Goal: Information Seeking & Learning: Learn about a topic

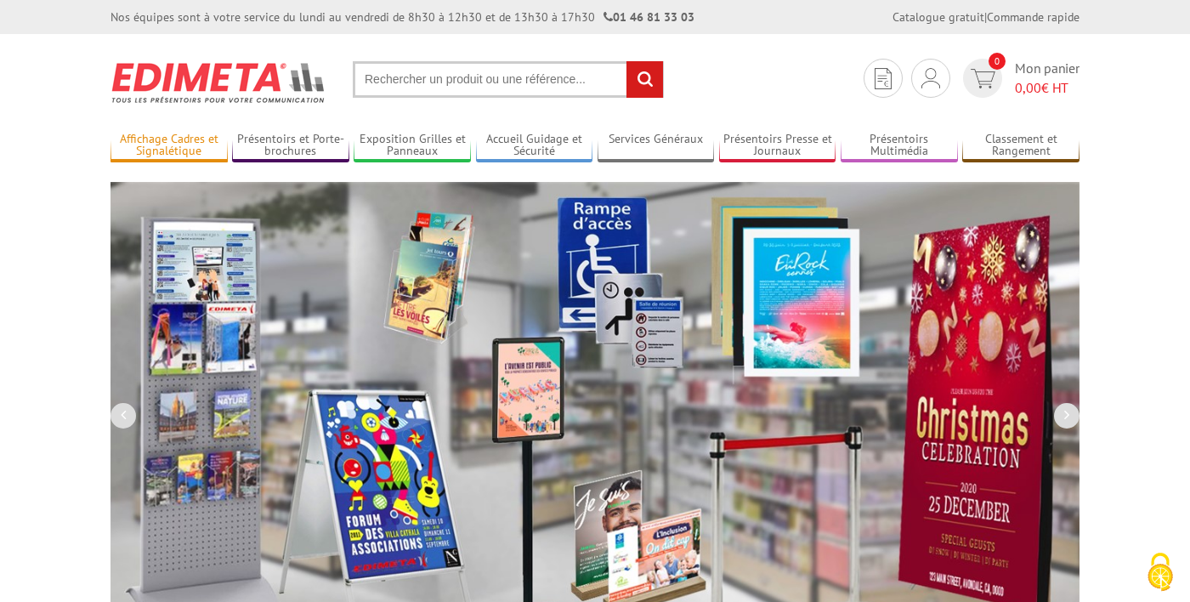
click at [177, 148] on link "Affichage Cadres et Signalétique" at bounding box center [168, 146] width 117 height 28
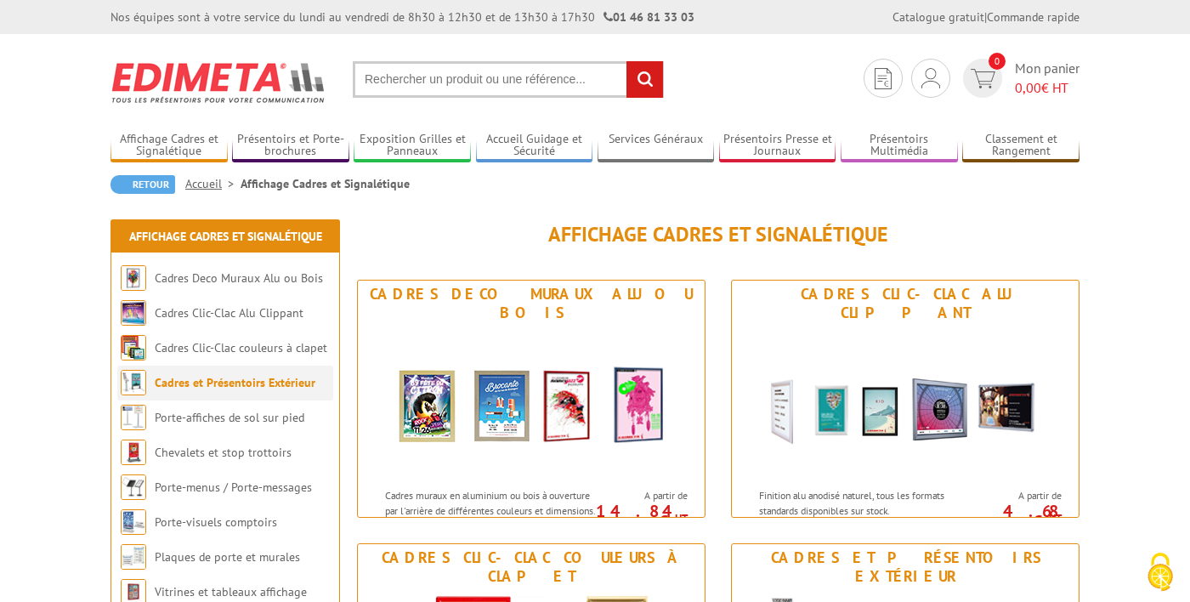
click at [266, 382] on link "Cadres et Présentoirs Extérieur" at bounding box center [235, 382] width 161 height 15
click at [255, 453] on link "Chevalets et stop trottoirs" at bounding box center [223, 451] width 137 height 15
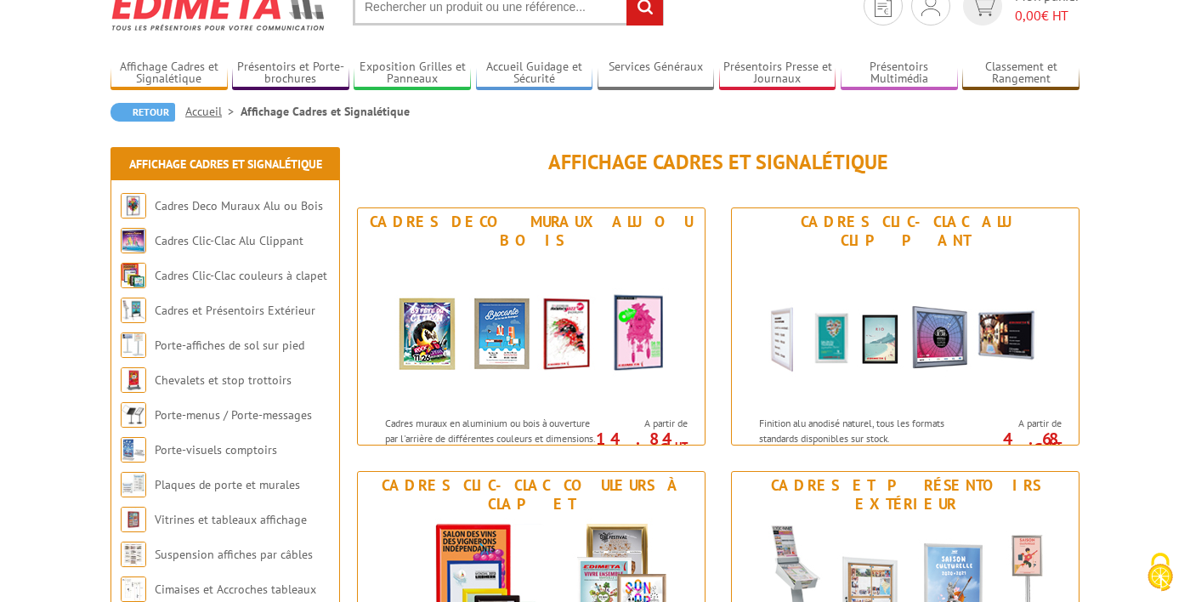
scroll to position [76, 0]
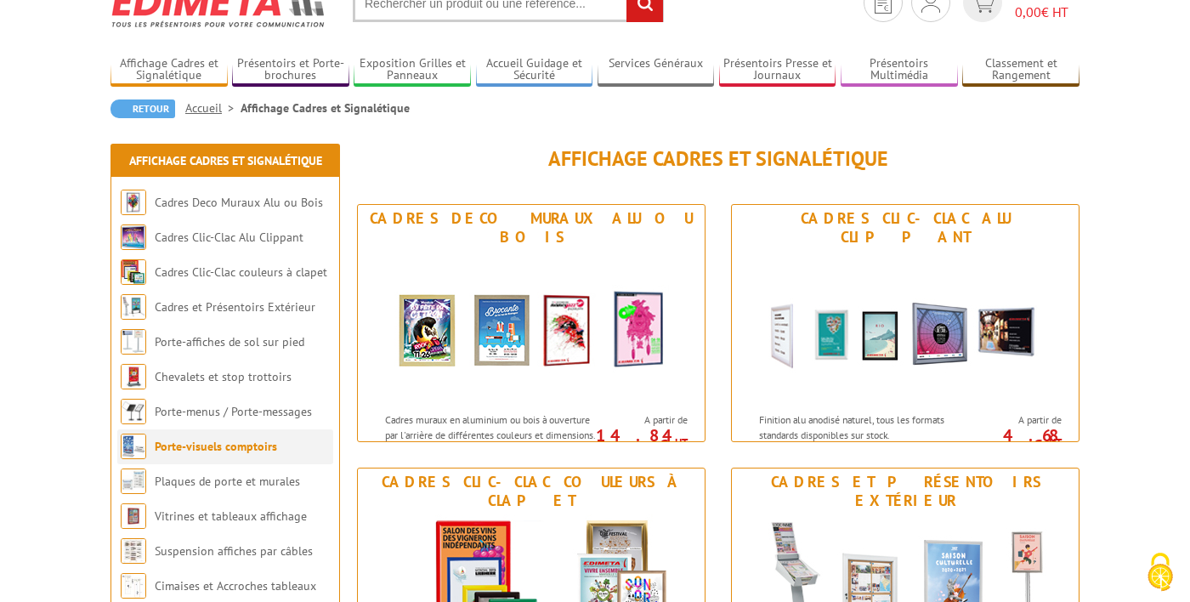
click at [259, 450] on link "Porte-visuels comptoirs" at bounding box center [216, 445] width 122 height 15
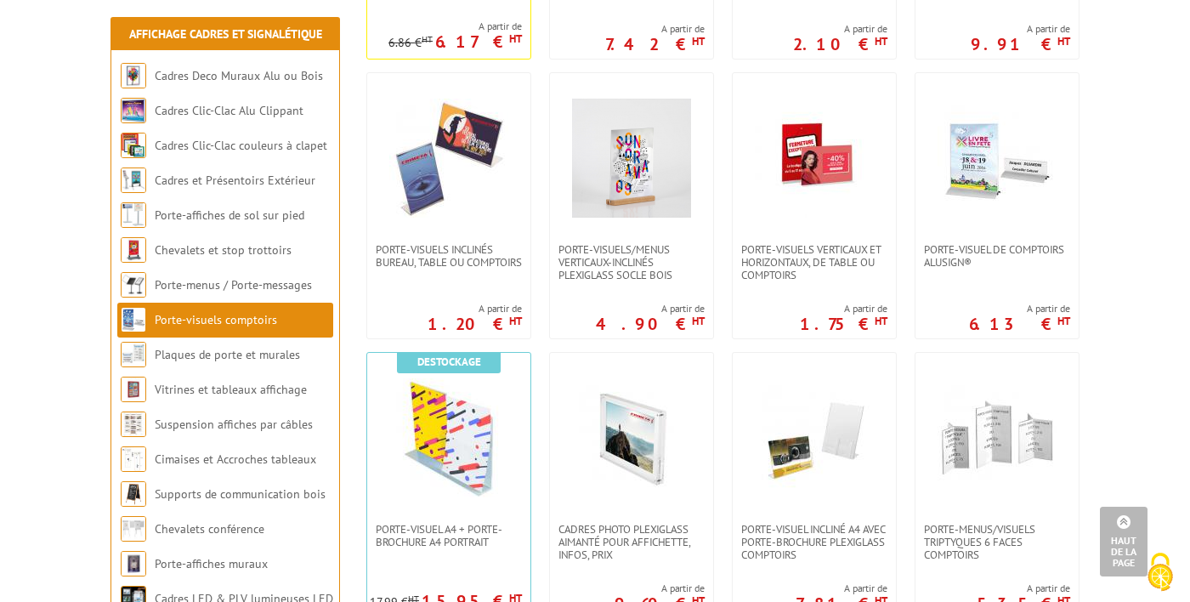
scroll to position [855, 0]
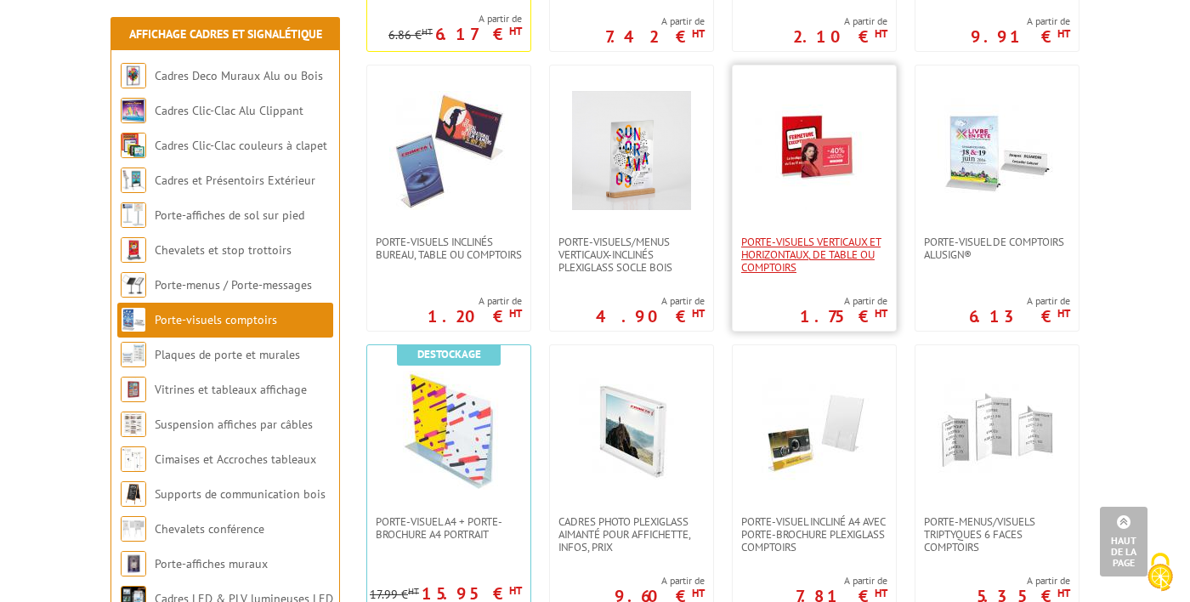
click at [789, 252] on span "Porte-visuels verticaux et horizontaux, de table ou comptoirs" at bounding box center [814, 254] width 146 height 38
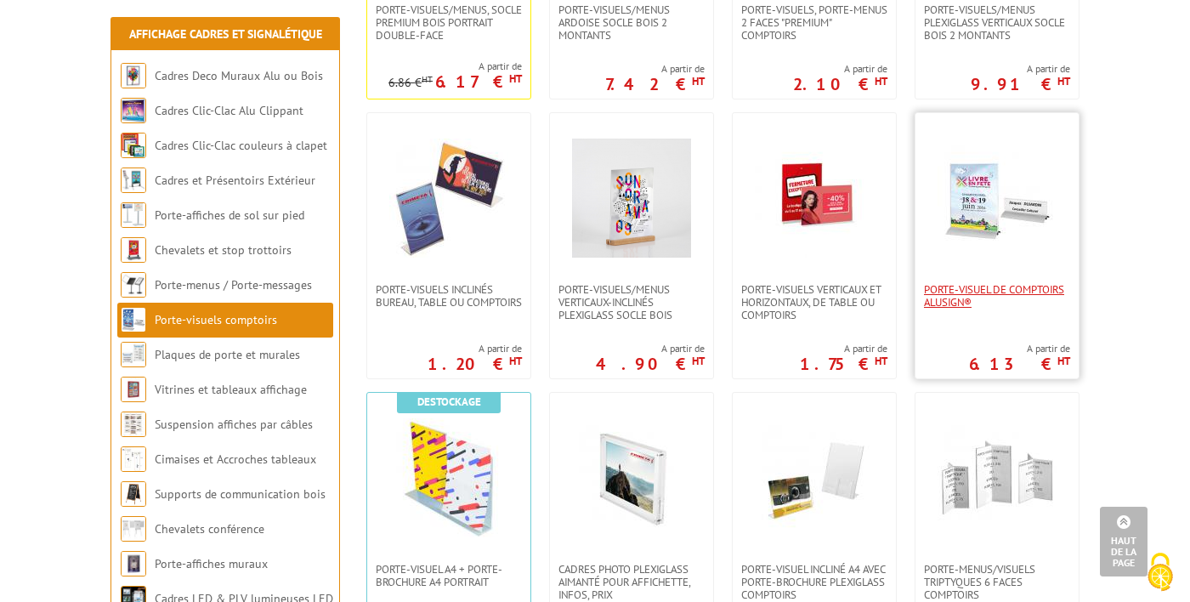
click at [981, 291] on span "Porte-visuel de comptoirs AluSign®" at bounding box center [997, 295] width 146 height 25
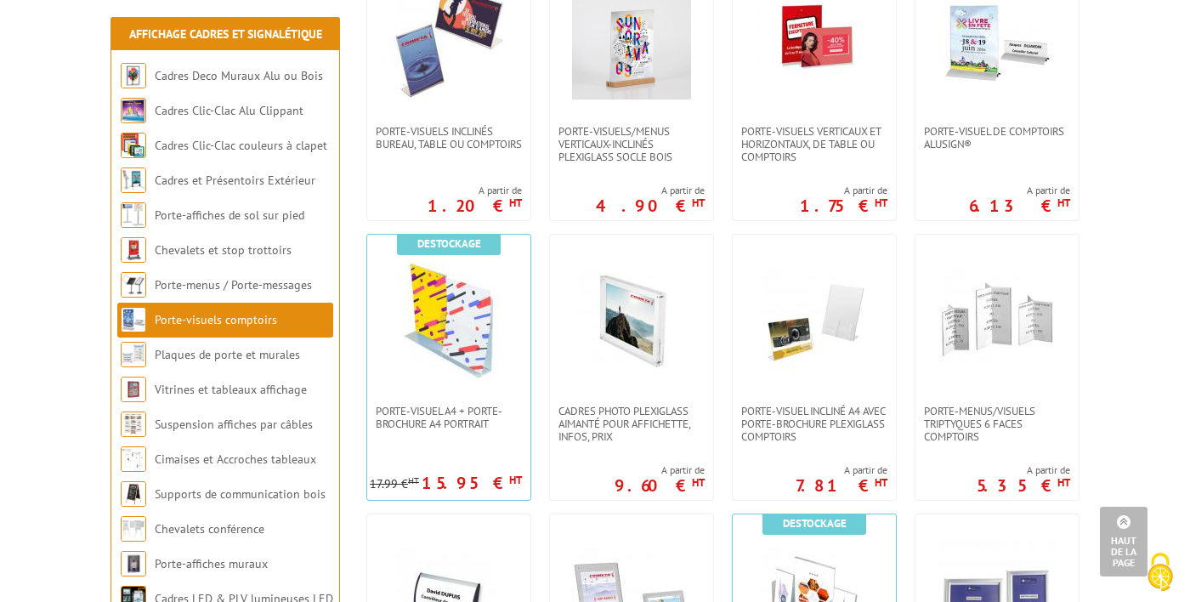
scroll to position [911, 0]
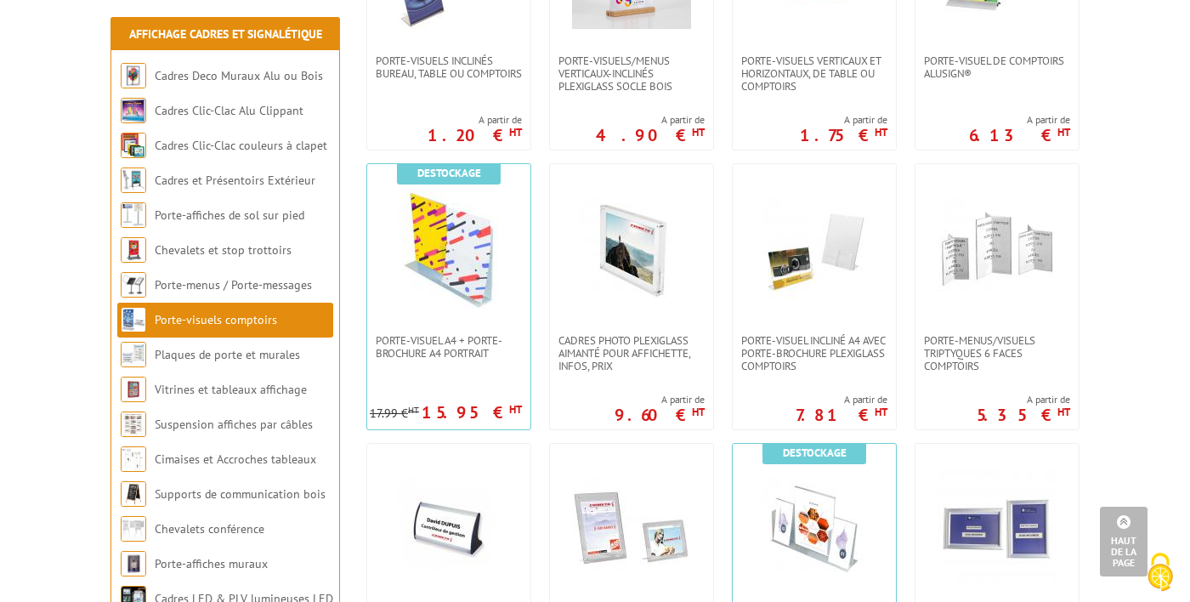
scroll to position [1034, 0]
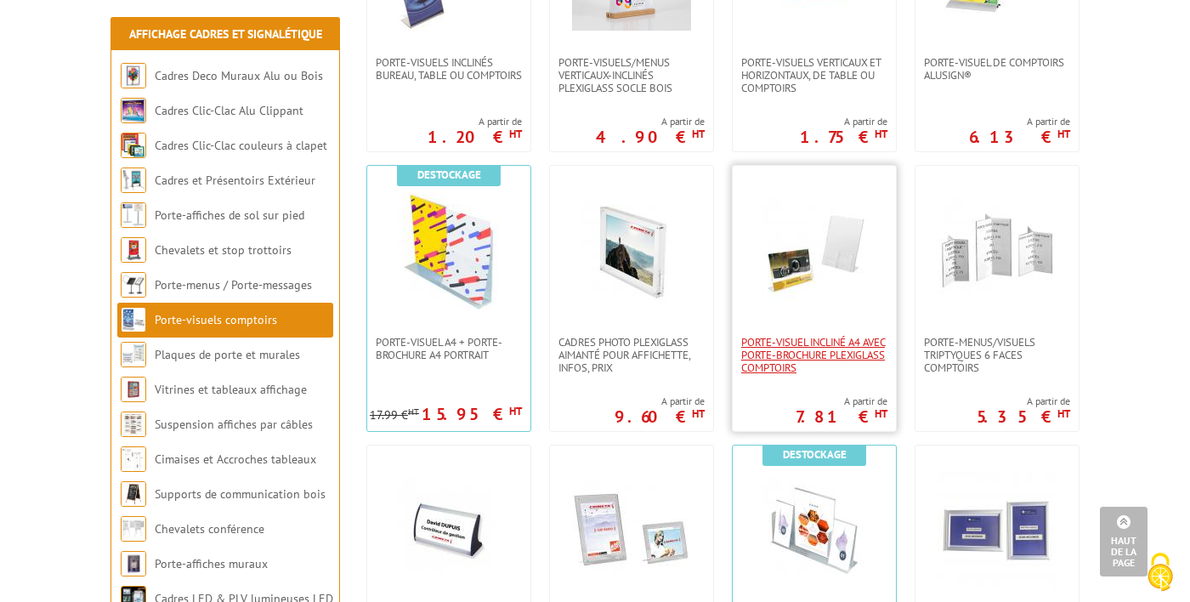
click at [814, 356] on span "Porte-visuel incliné A4 avec porte-brochure plexiglass comptoirs" at bounding box center [814, 355] width 146 height 38
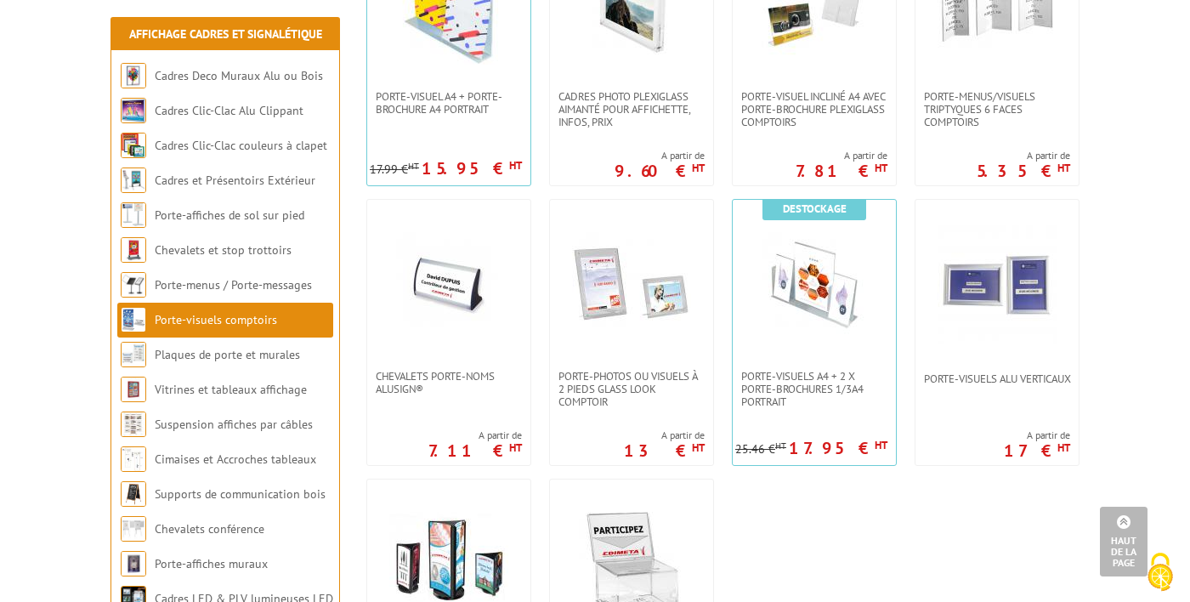
scroll to position [1284, 0]
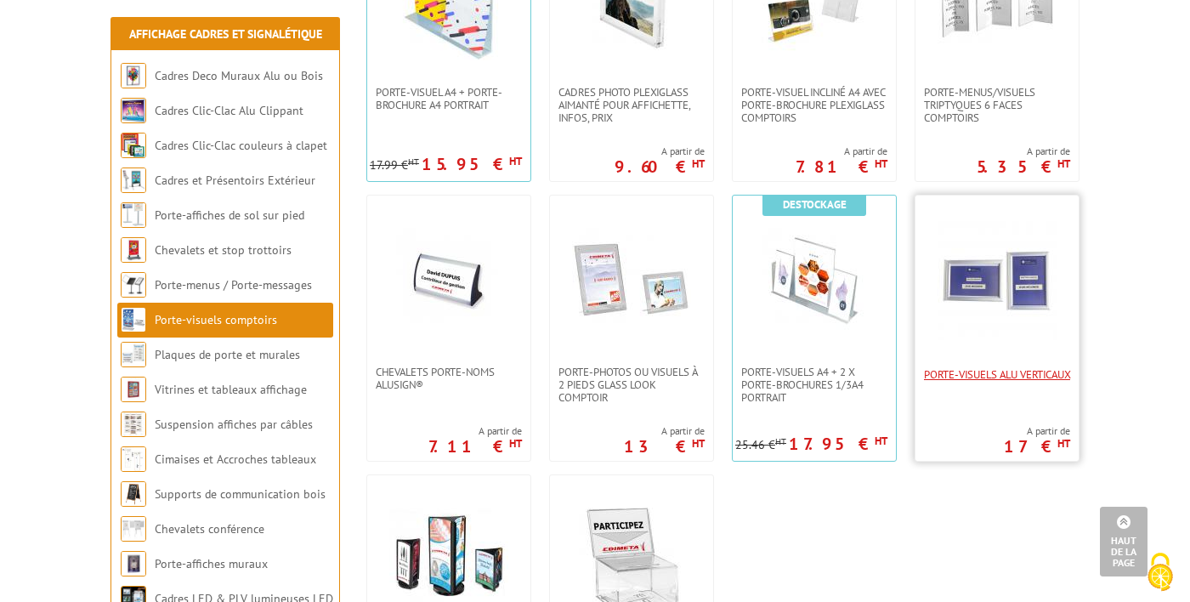
click at [965, 381] on span "Porte-visuels alu verticaux" at bounding box center [997, 374] width 146 height 13
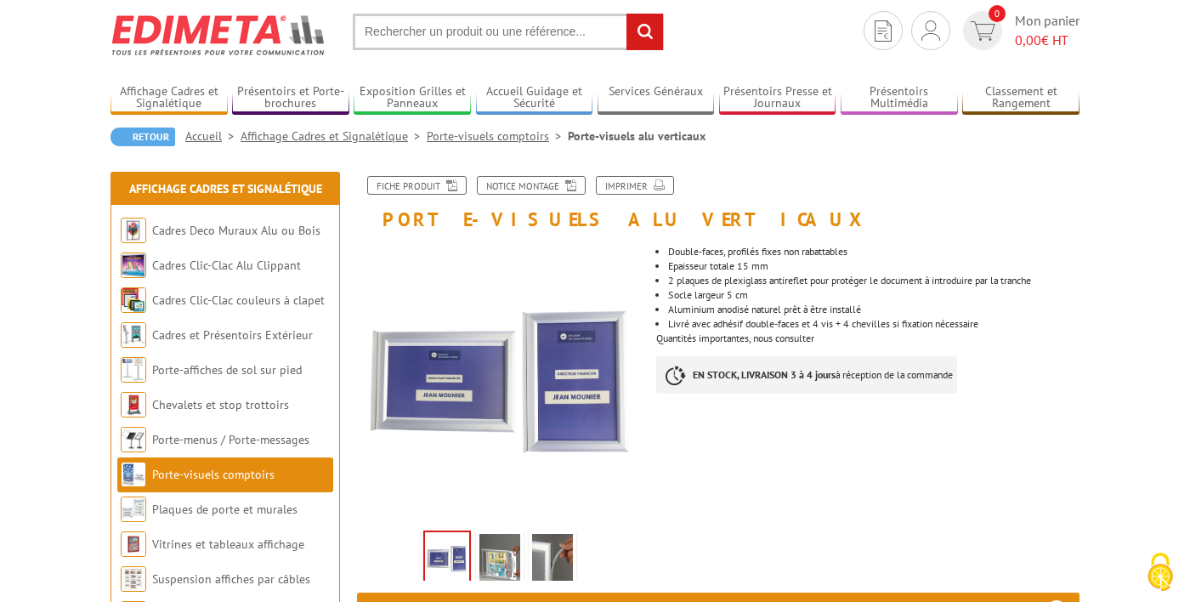
scroll to position [53, 0]
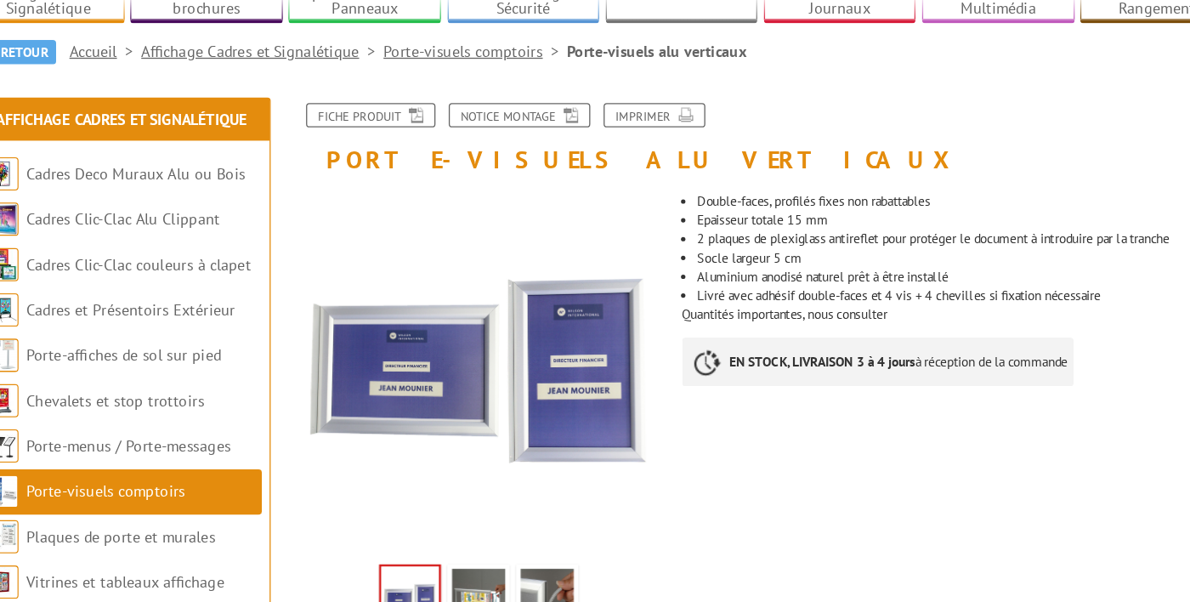
click at [512, 563] on img at bounding box center [499, 555] width 41 height 53
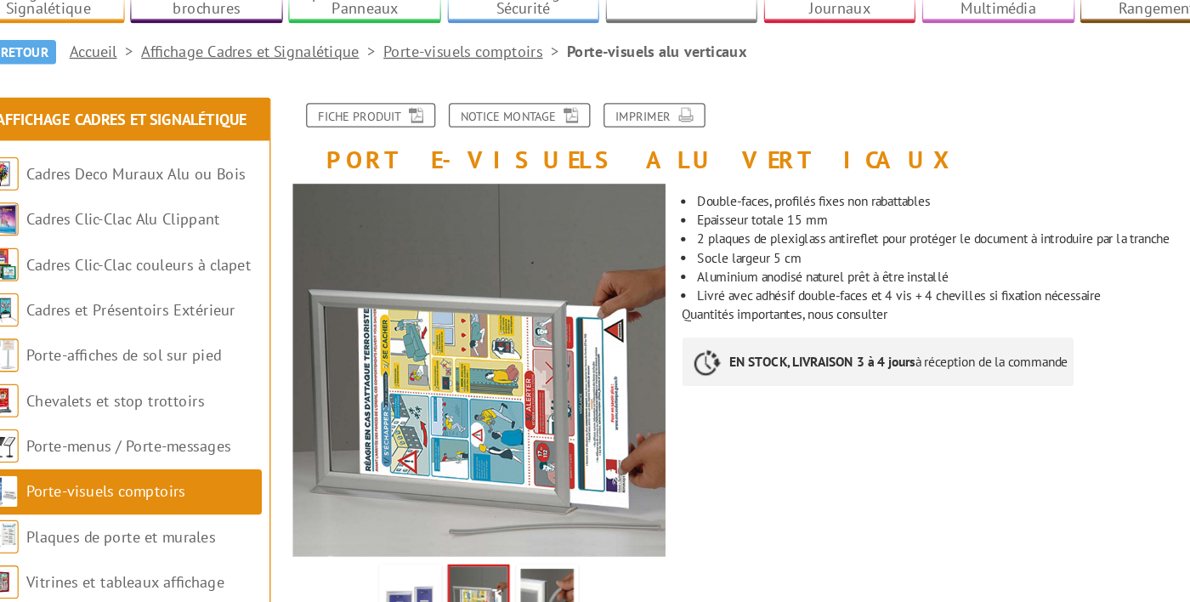
click at [556, 560] on img at bounding box center [552, 555] width 41 height 53
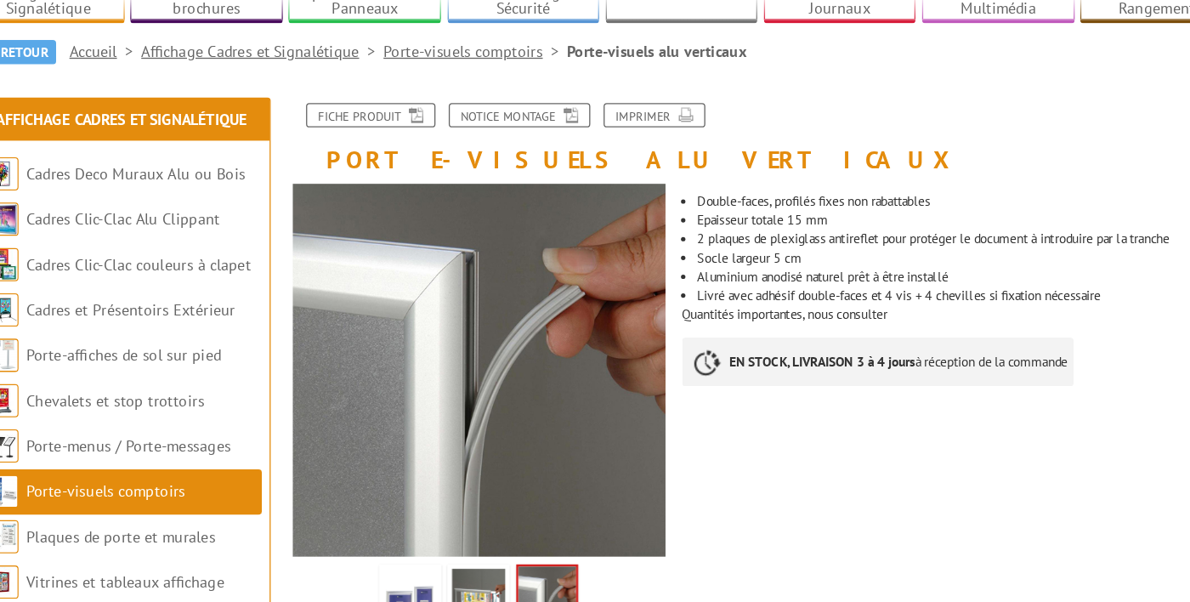
click at [497, 560] on img at bounding box center [499, 555] width 41 height 53
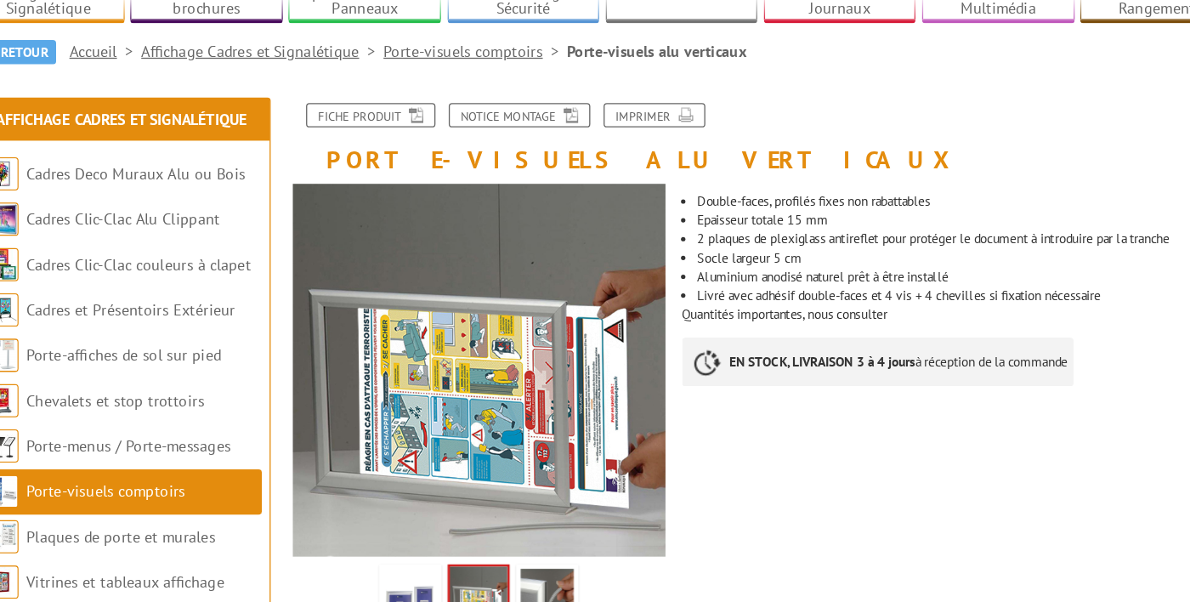
click at [439, 561] on img at bounding box center [447, 555] width 41 height 53
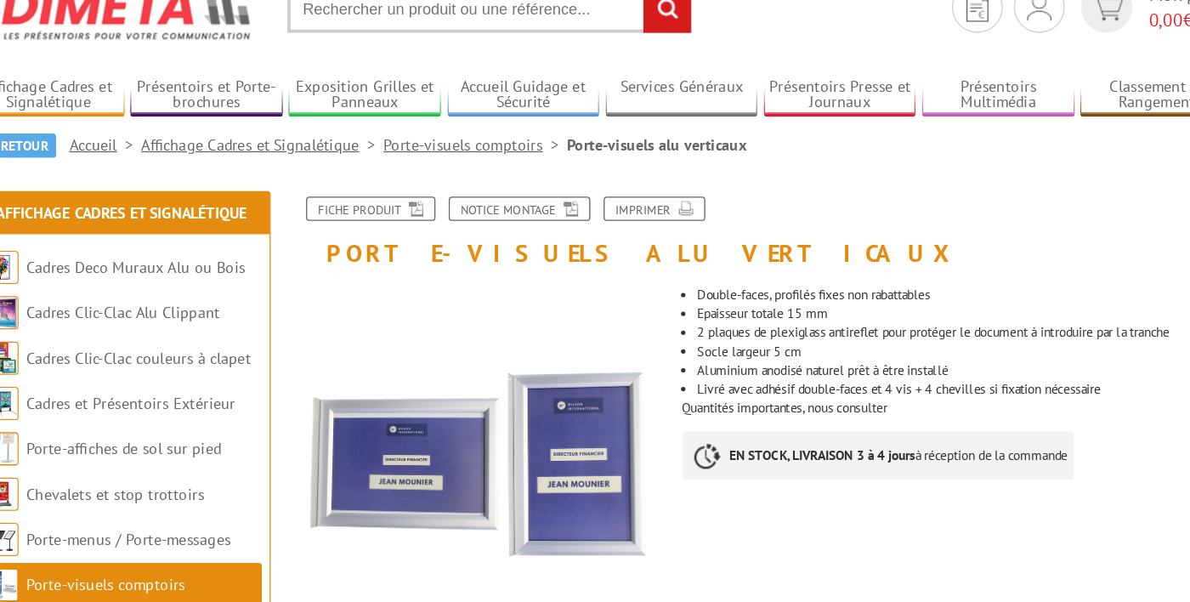
scroll to position [0, 0]
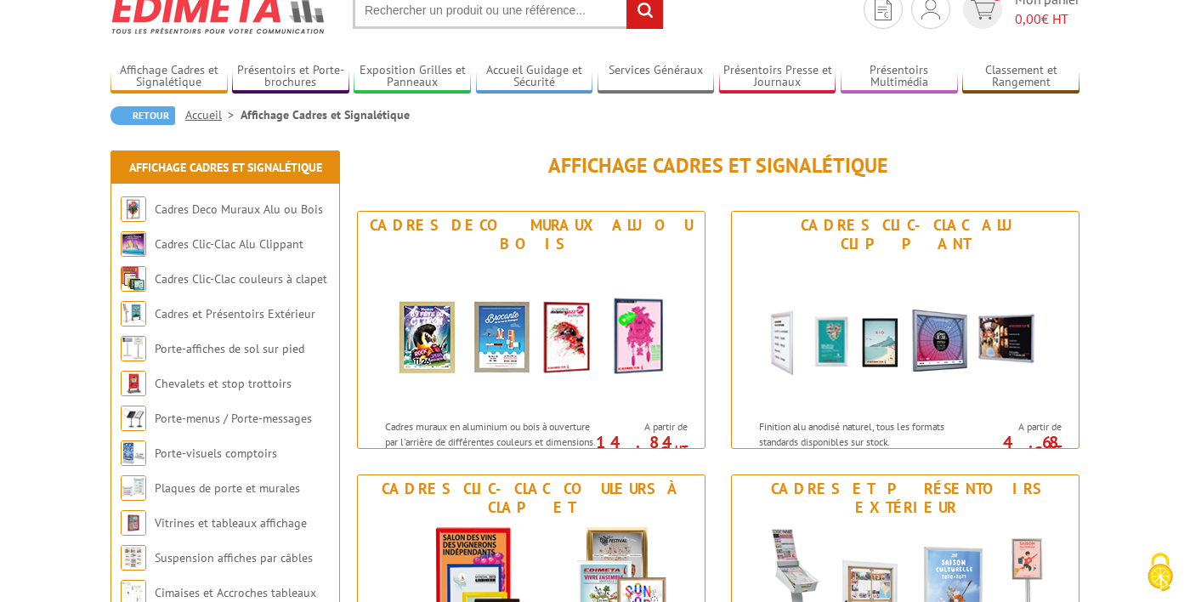
scroll to position [67, 0]
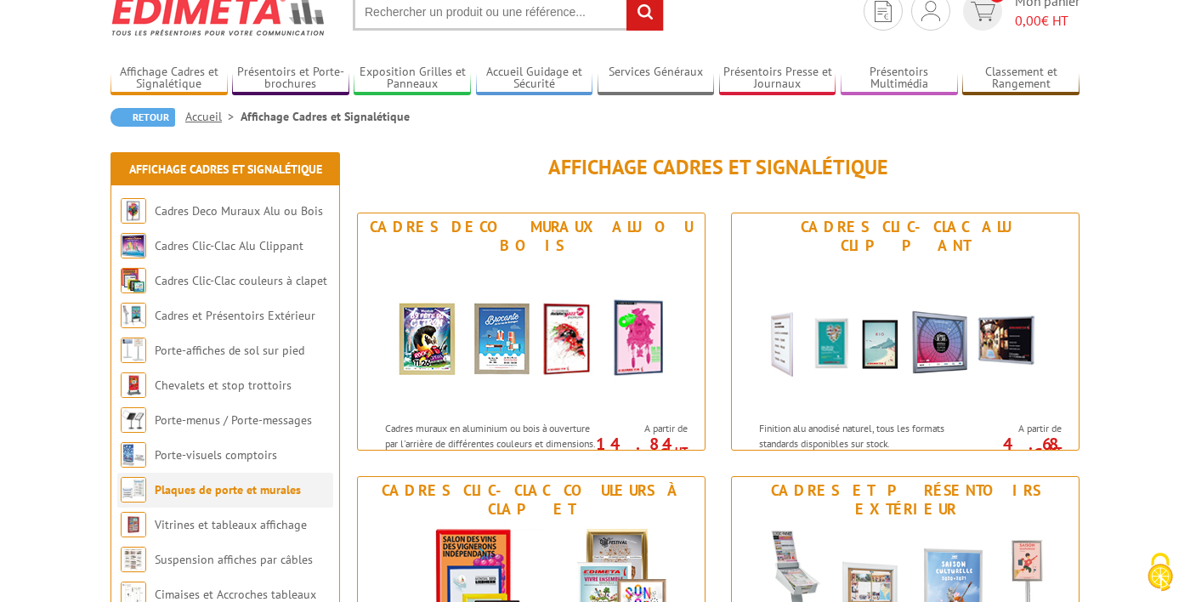
click at [252, 495] on link "Plaques de porte et murales" at bounding box center [228, 489] width 146 height 15
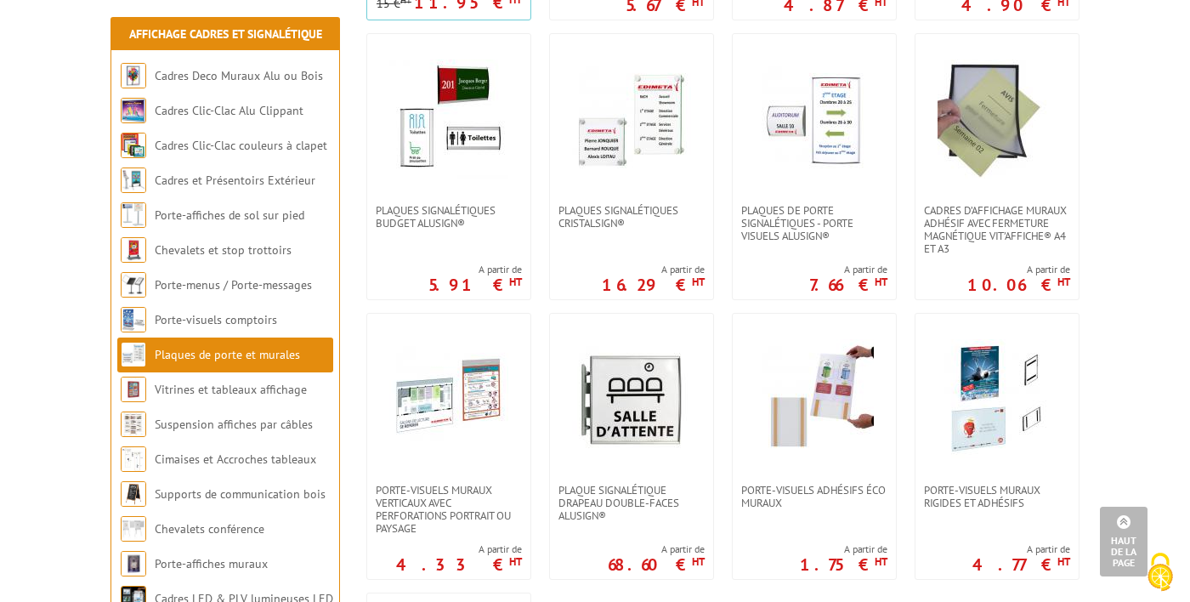
scroll to position [631, 0]
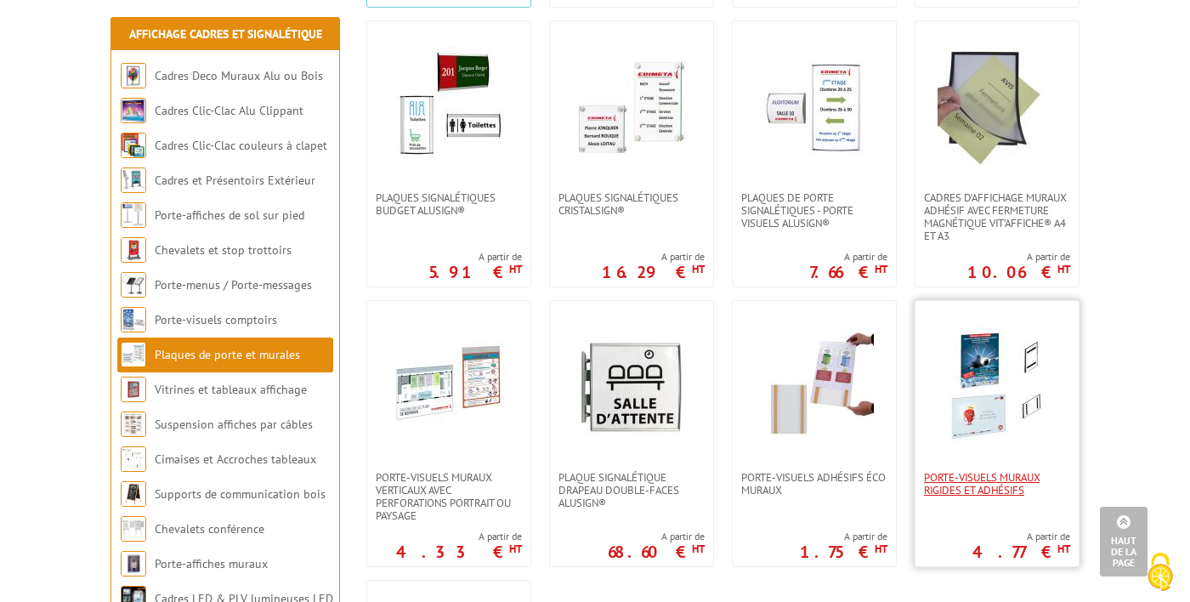
click at [990, 489] on span "Porte-visuels muraux rigides et adhésifs" at bounding box center [997, 483] width 146 height 25
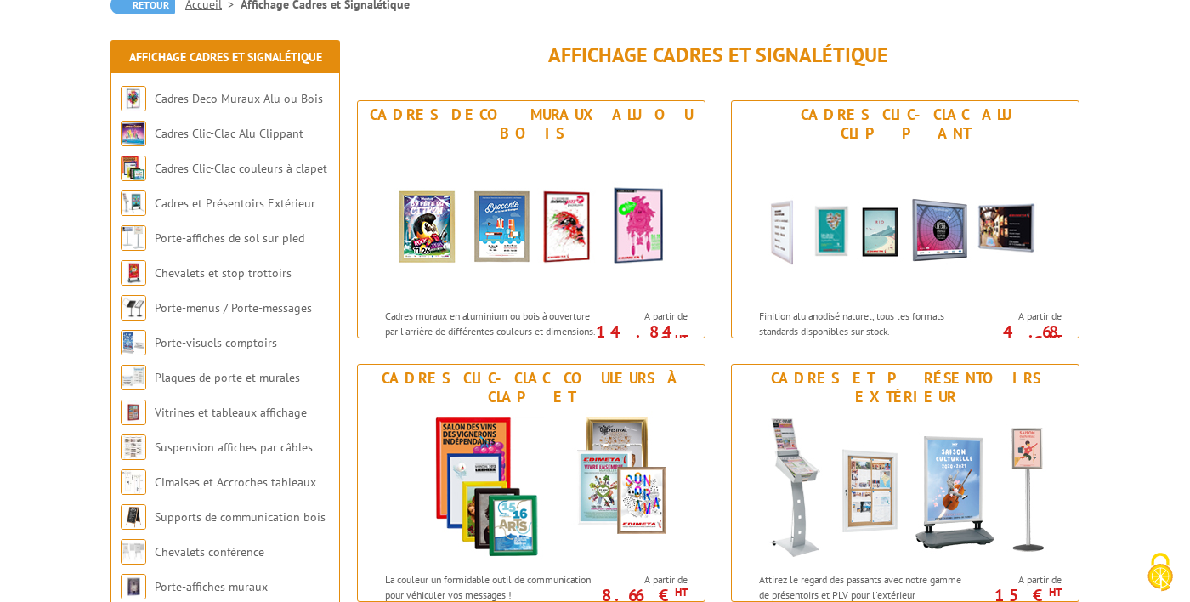
scroll to position [188, 0]
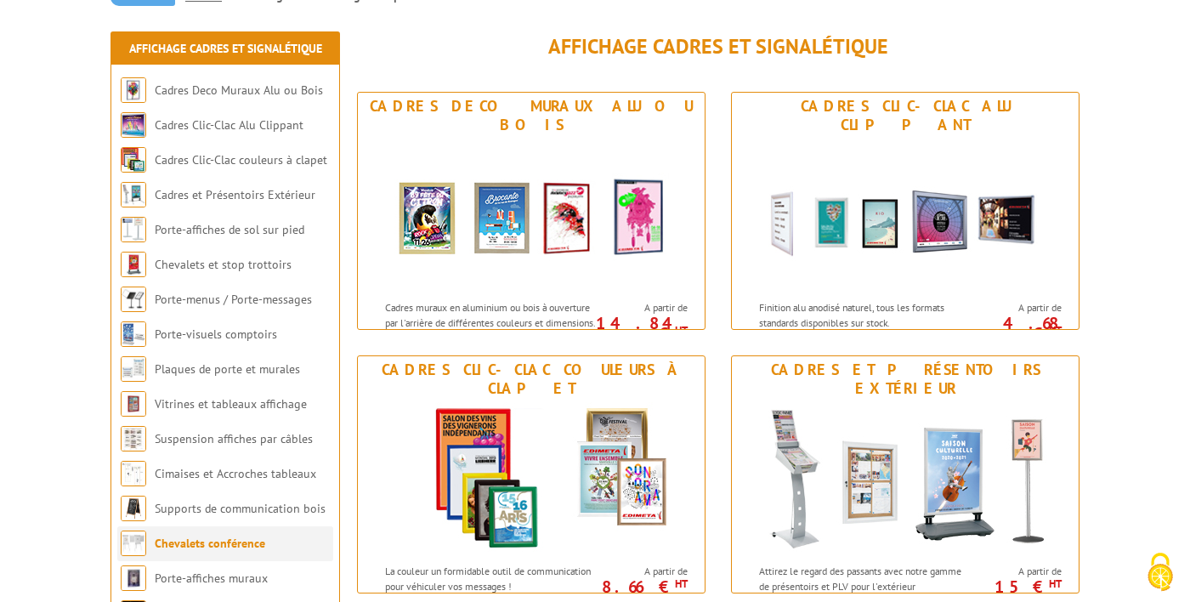
click at [235, 546] on link "Chevalets conférence" at bounding box center [210, 542] width 110 height 15
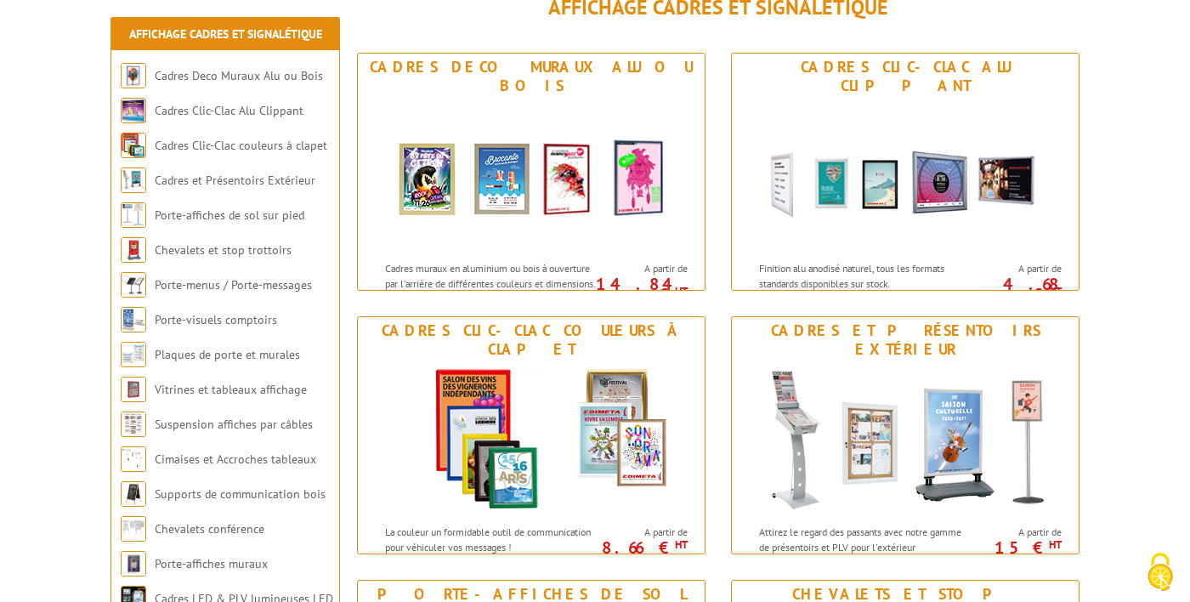
scroll to position [227, 0]
click at [238, 560] on link "Porte-affiches muraux" at bounding box center [212, 563] width 114 height 15
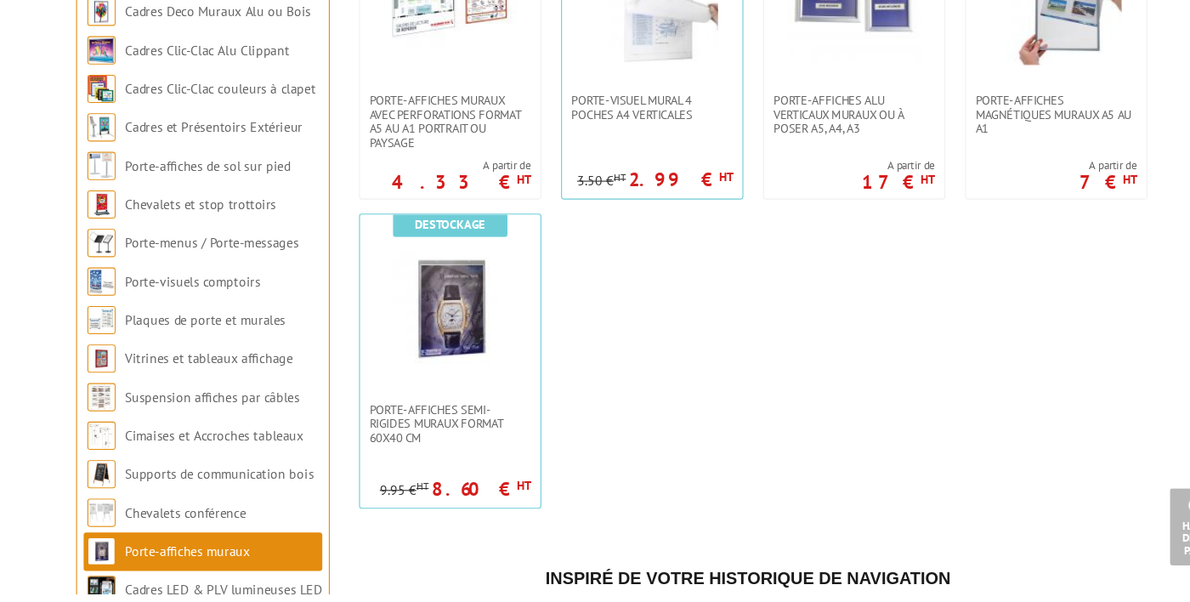
scroll to position [1518, 0]
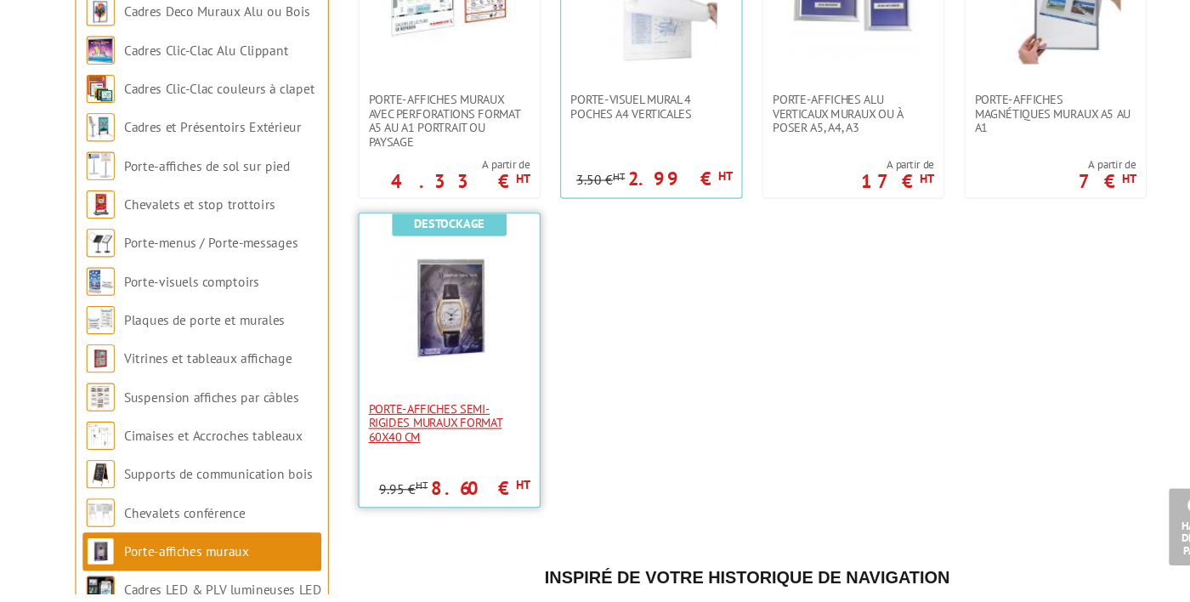
click at [433, 438] on span "Porte-affiches semi-rigides muraux format 60x40 cm" at bounding box center [449, 447] width 146 height 38
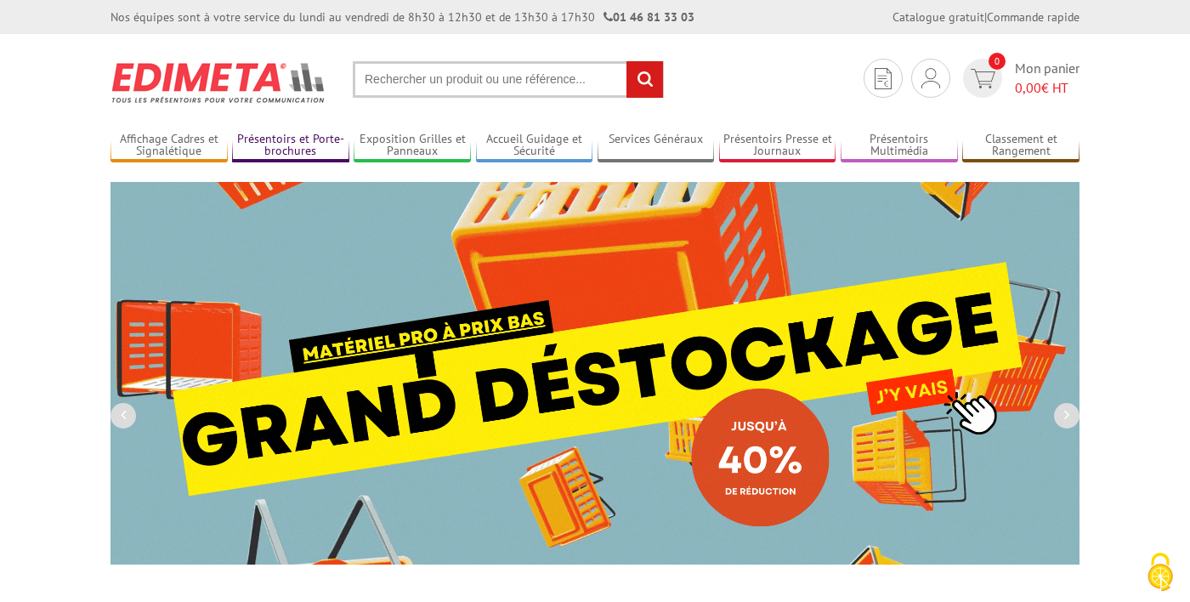
click at [286, 136] on link "Présentoirs et Porte-brochures" at bounding box center [290, 146] width 117 height 28
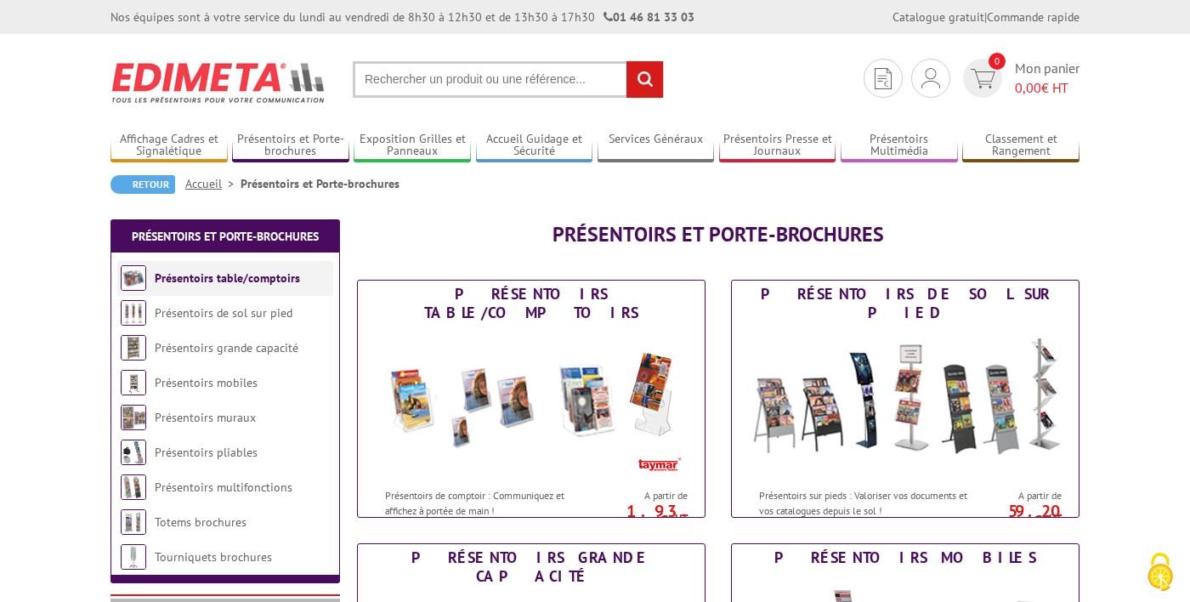
click at [240, 274] on link "Présentoirs table/comptoirs" at bounding box center [227, 277] width 145 height 15
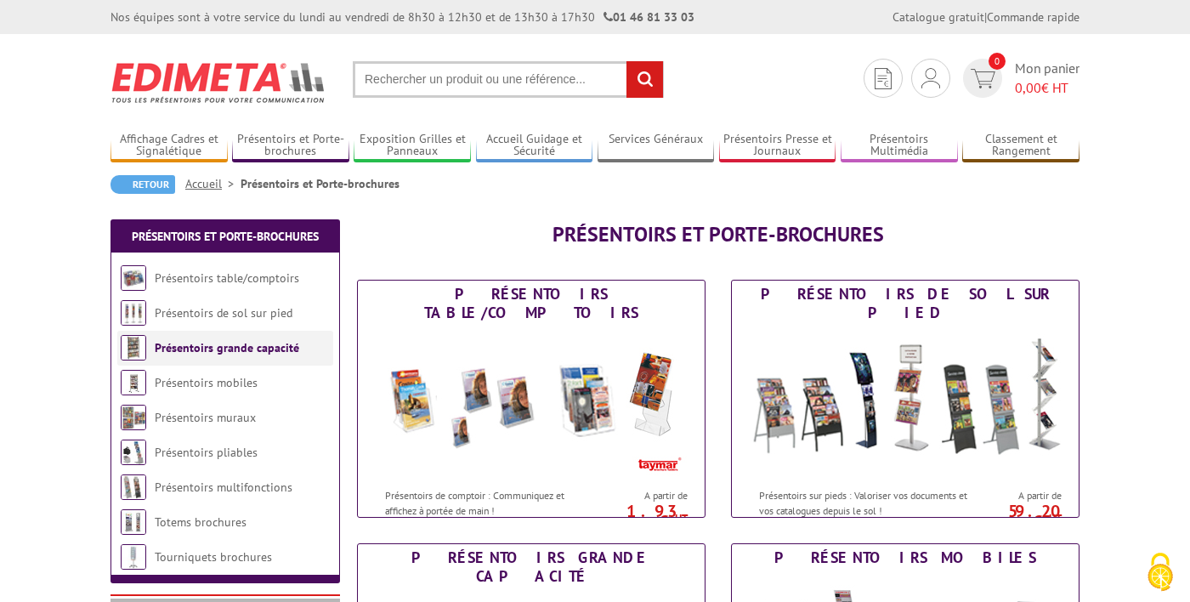
click at [264, 347] on link "Présentoirs grande capacité" at bounding box center [227, 347] width 144 height 15
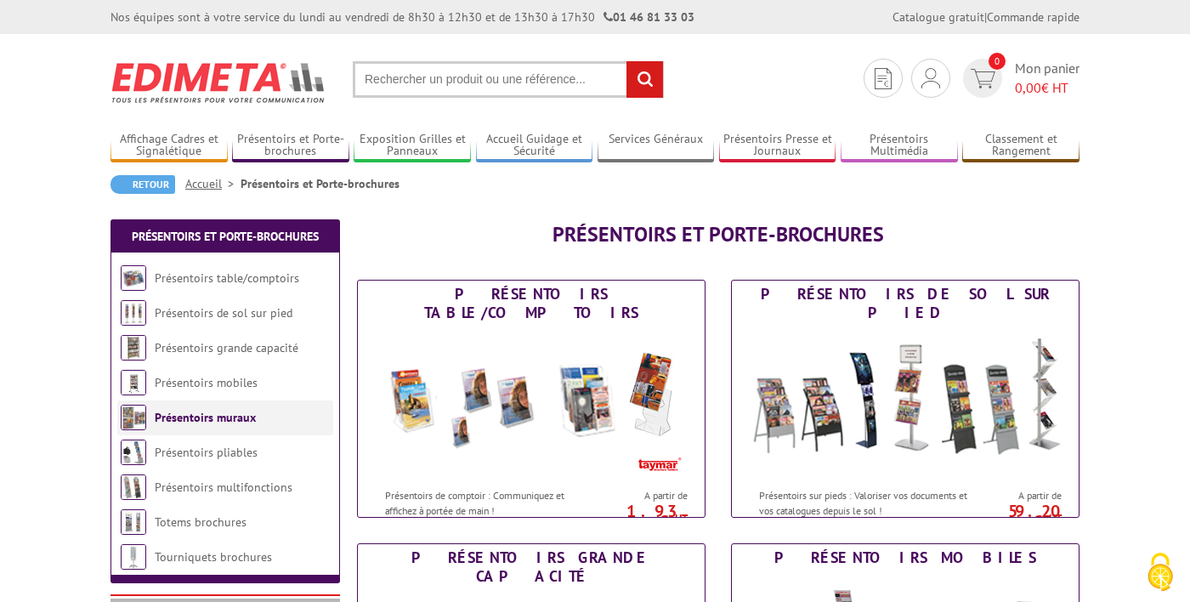
click at [228, 418] on link "Présentoirs muraux" at bounding box center [205, 417] width 101 height 15
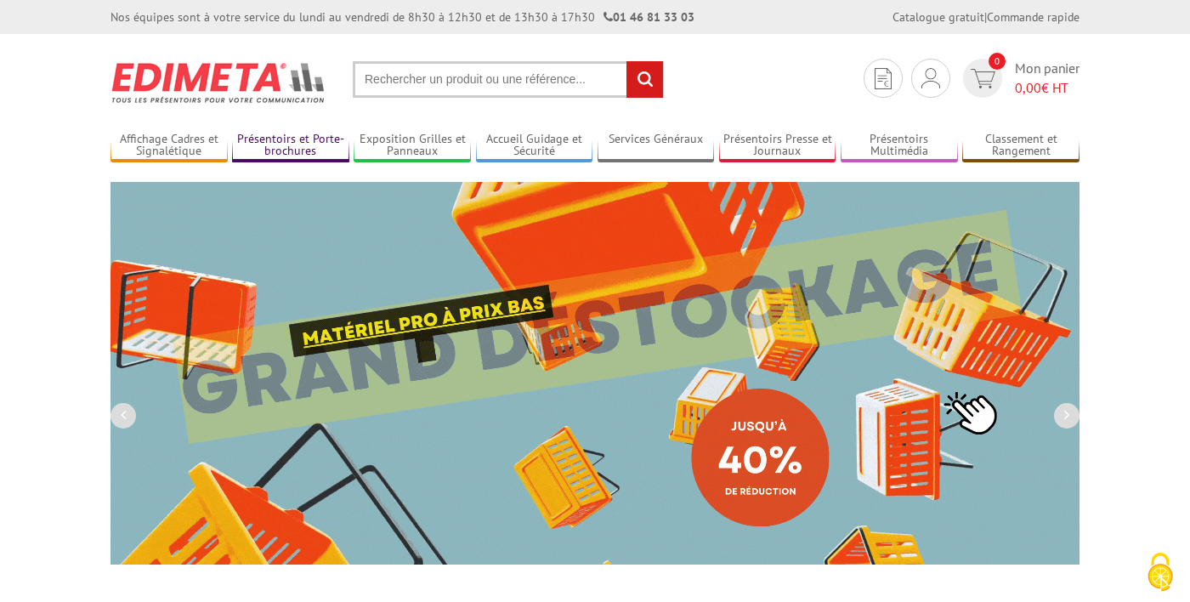
click at [283, 141] on link "Présentoirs et Porte-brochures" at bounding box center [290, 146] width 117 height 28
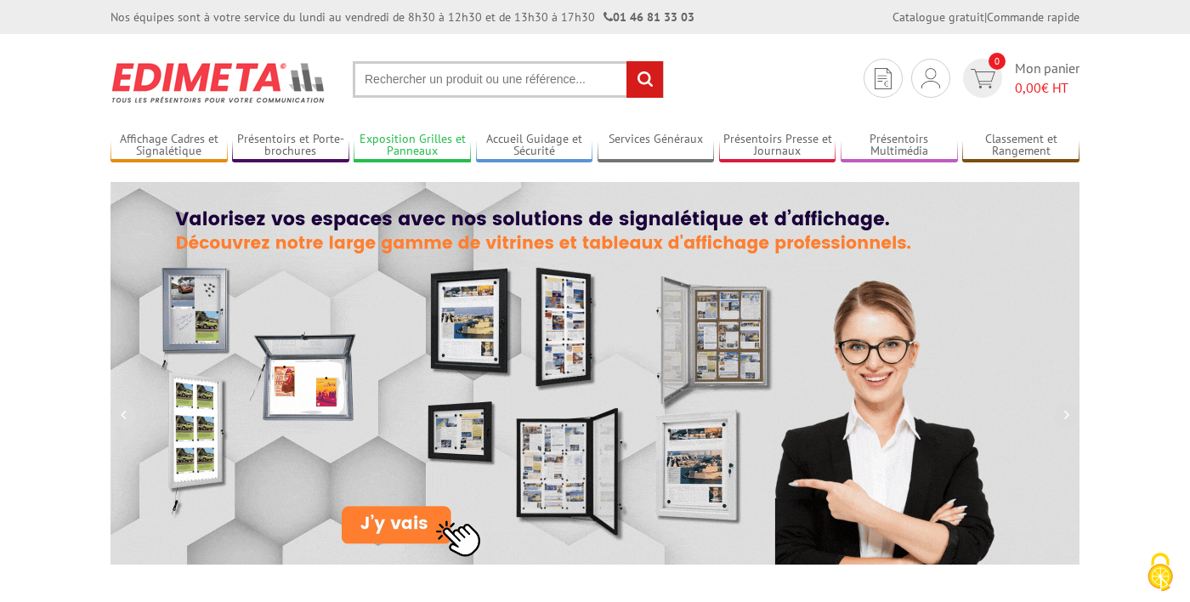
click at [417, 142] on link "Exposition Grilles et Panneaux" at bounding box center [412, 146] width 117 height 28
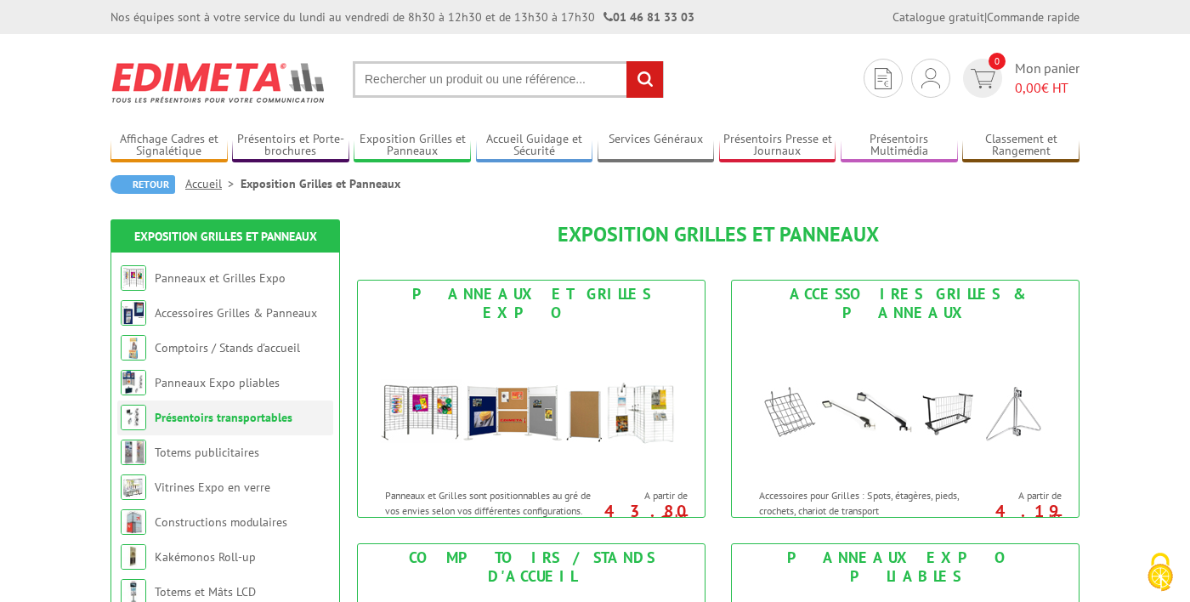
click at [270, 422] on link "Présentoirs transportables" at bounding box center [224, 417] width 138 height 15
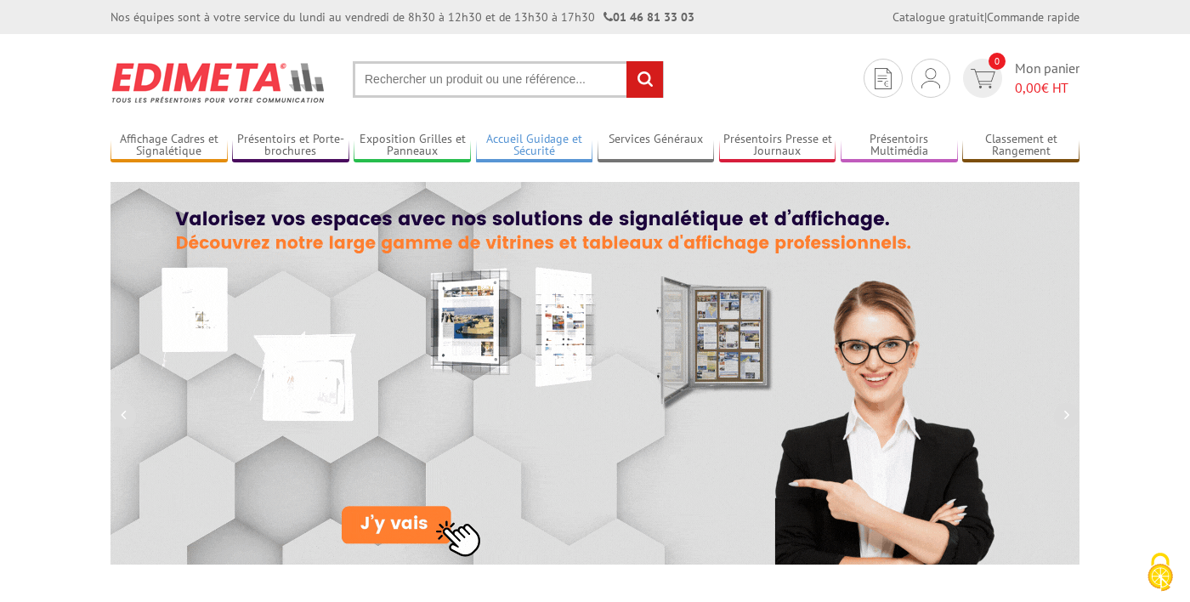
click at [540, 150] on link "Accueil Guidage et Sécurité" at bounding box center [534, 146] width 117 height 28
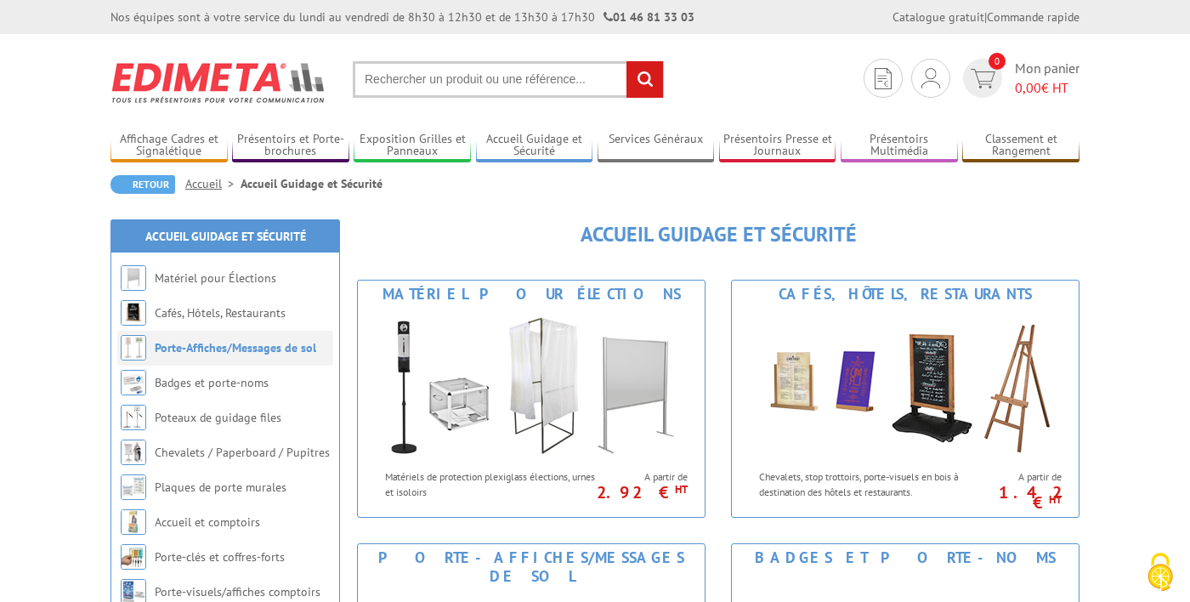
click at [230, 363] on li "Porte-Affiches/Messages de sol" at bounding box center [225, 348] width 216 height 35
click at [247, 387] on link "Badges et porte-noms" at bounding box center [212, 382] width 115 height 15
click at [295, 446] on link "Chevalets / Paperboard / Pupitres" at bounding box center [244, 451] width 178 height 15
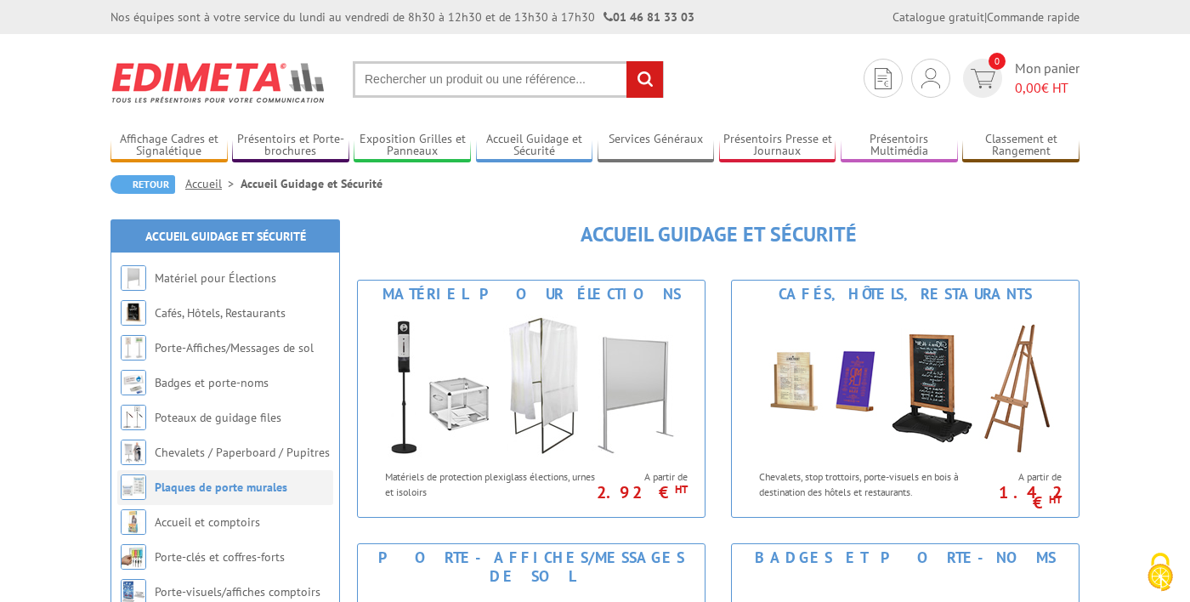
click at [263, 487] on link "Plaques de porte murales" at bounding box center [221, 486] width 133 height 15
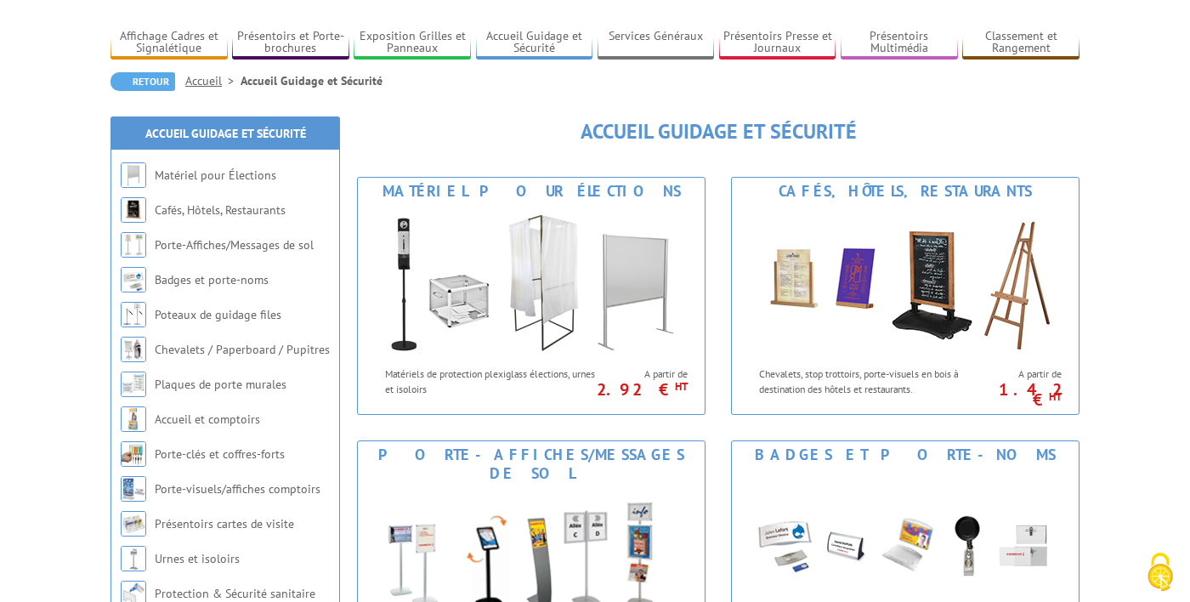
scroll to position [103, 0]
click at [223, 423] on link "Accueil et comptoirs" at bounding box center [207, 418] width 105 height 15
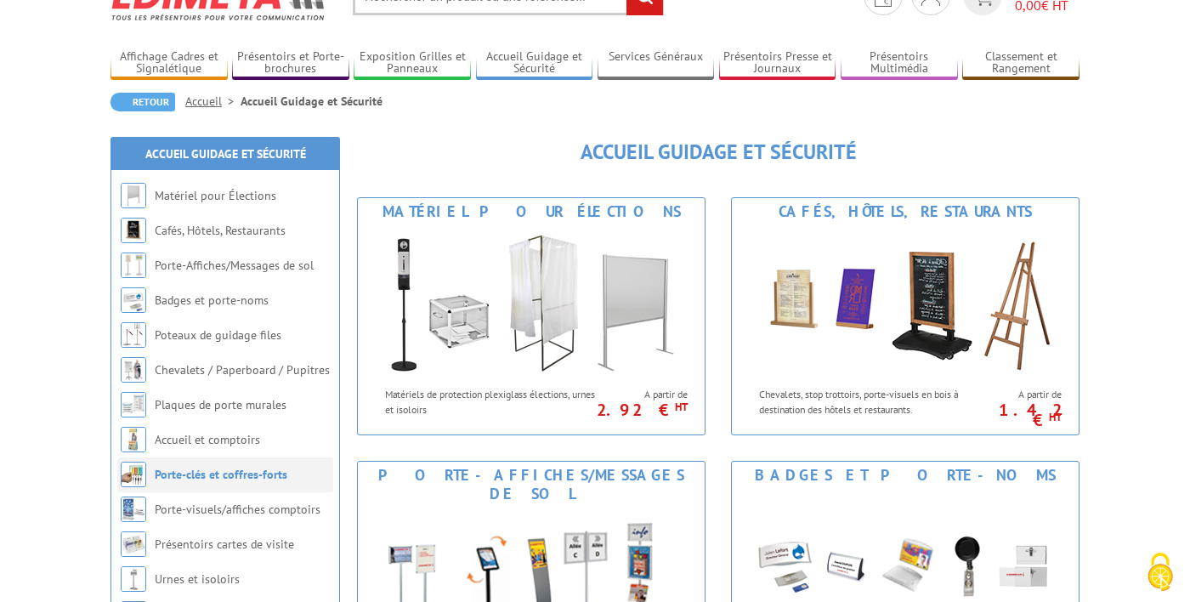
click at [266, 478] on link "Porte-clés et coffres-forts" at bounding box center [221, 474] width 133 height 15
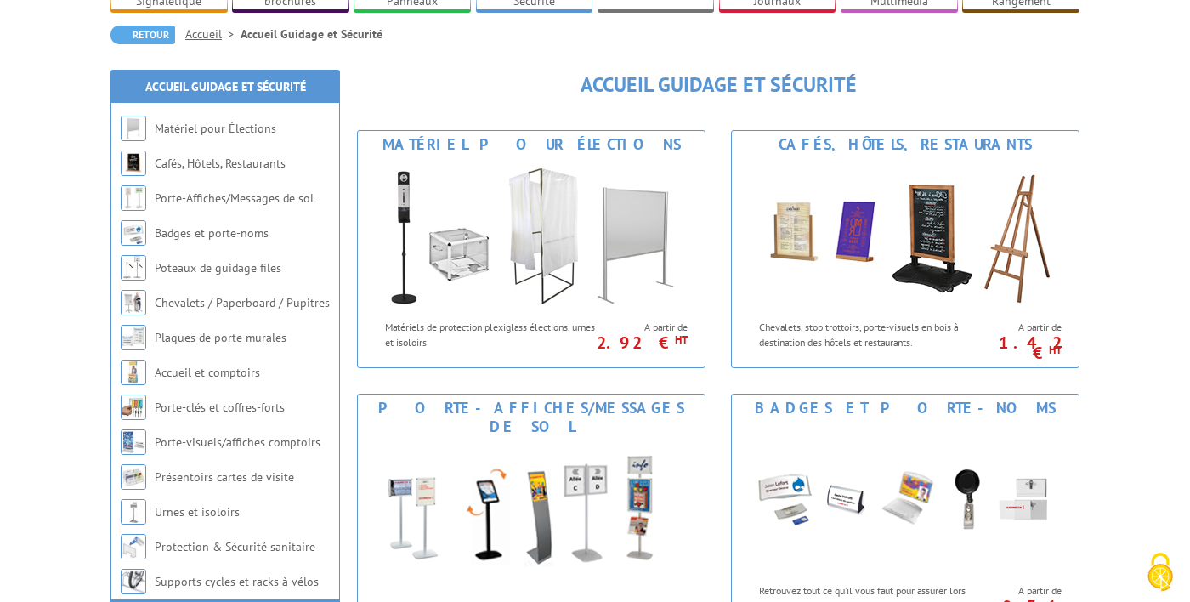
scroll to position [154, 0]
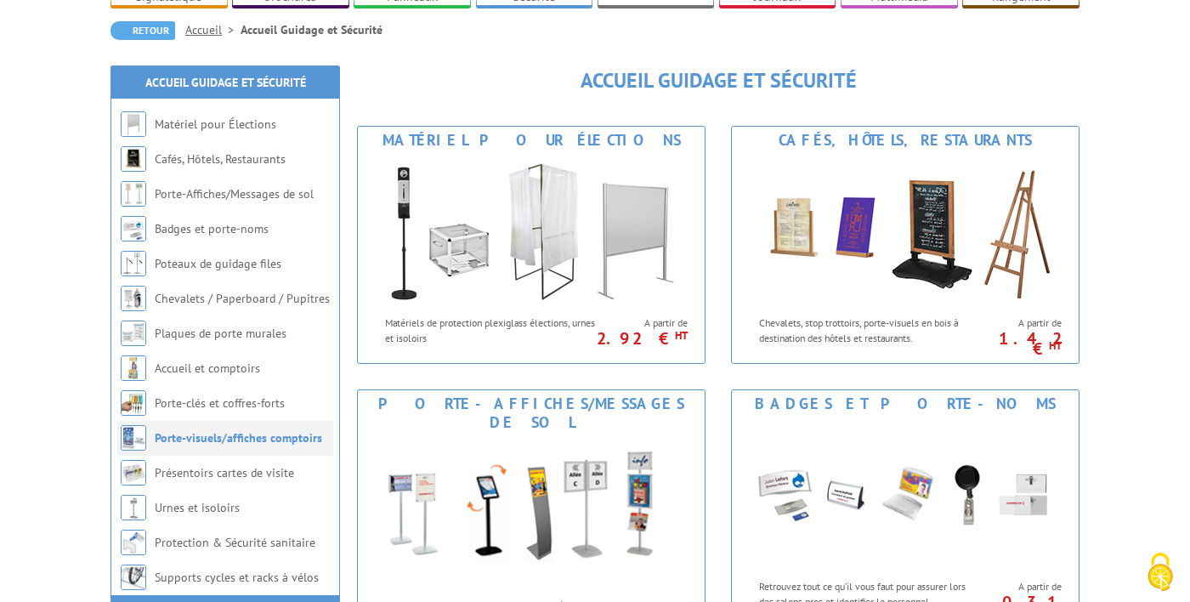
click at [279, 437] on link "Porte-visuels/affiches comptoirs" at bounding box center [238, 437] width 167 height 15
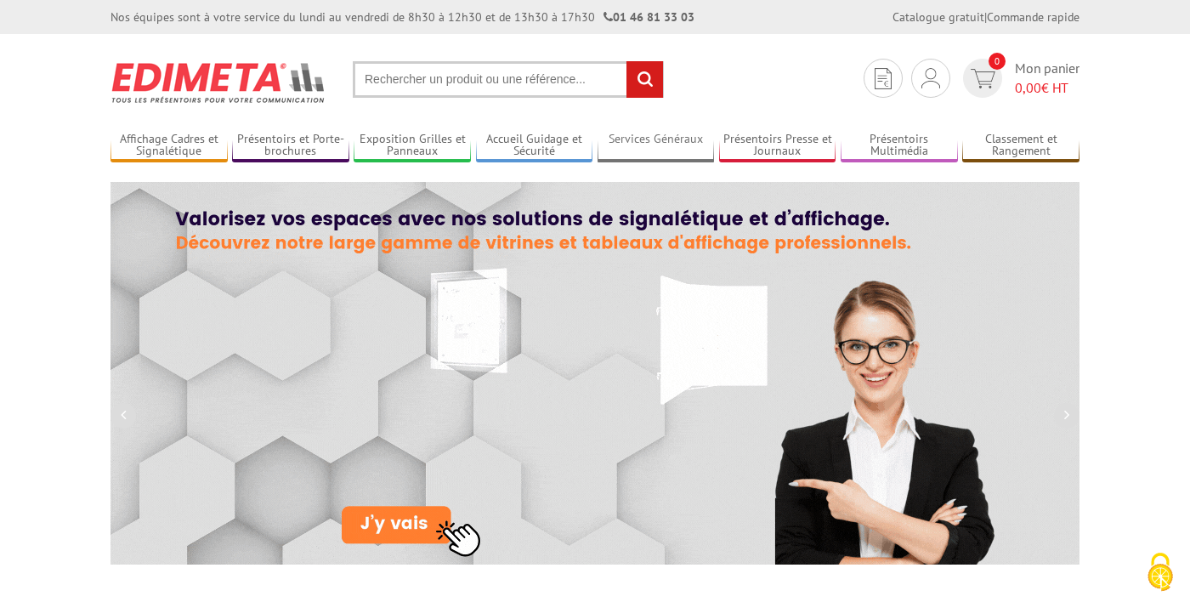
click at [662, 150] on link "Services Généraux" at bounding box center [655, 146] width 117 height 28
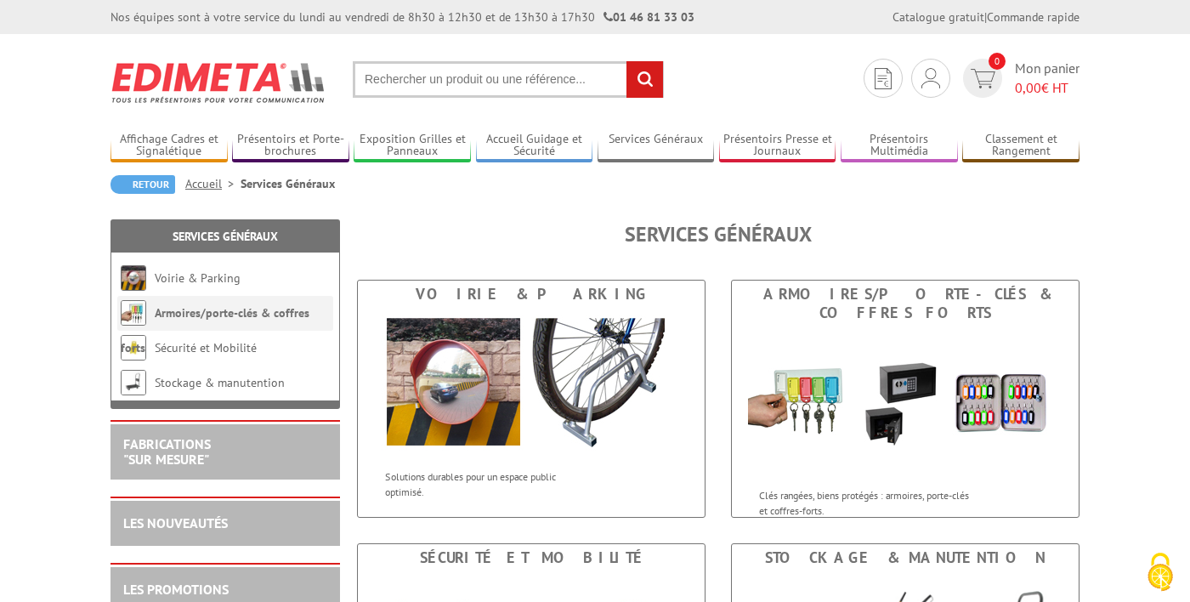
click at [291, 309] on link "Armoires/porte-clés & coffres forts" at bounding box center [215, 330] width 189 height 50
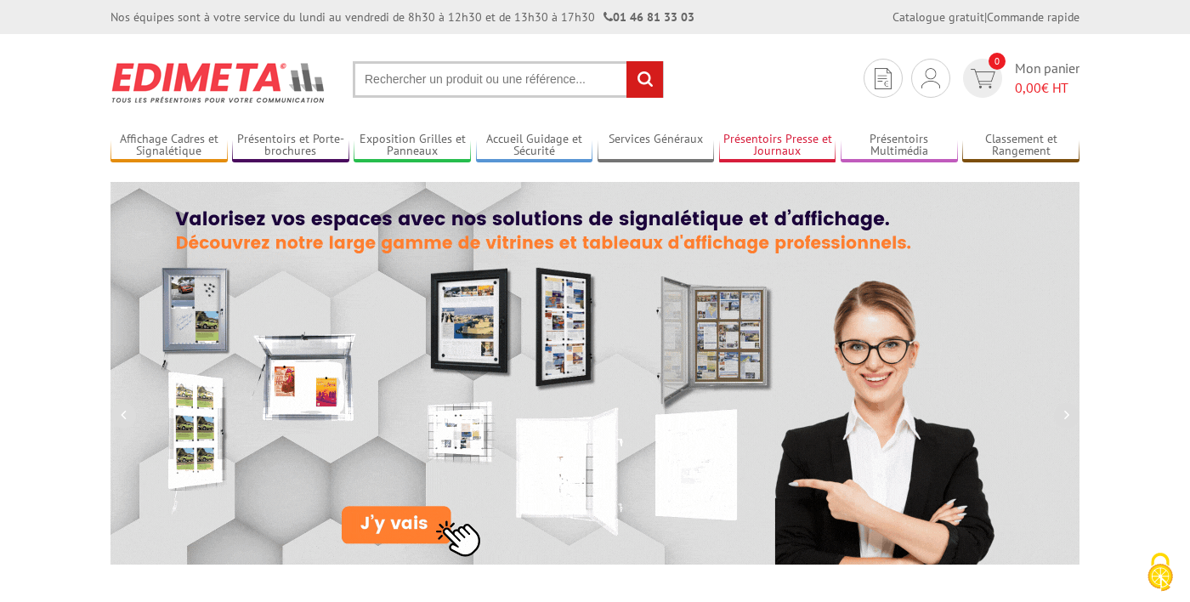
click at [783, 144] on link "Présentoirs Presse et Journaux" at bounding box center [777, 146] width 117 height 28
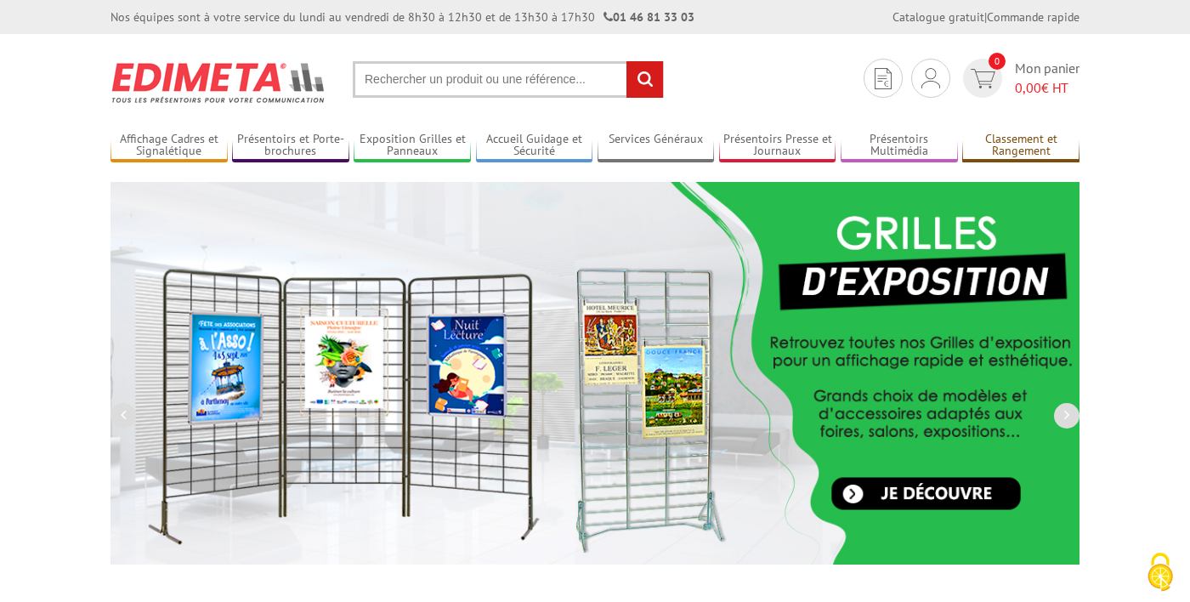
click at [1020, 156] on link "Classement et Rangement" at bounding box center [1020, 146] width 117 height 28
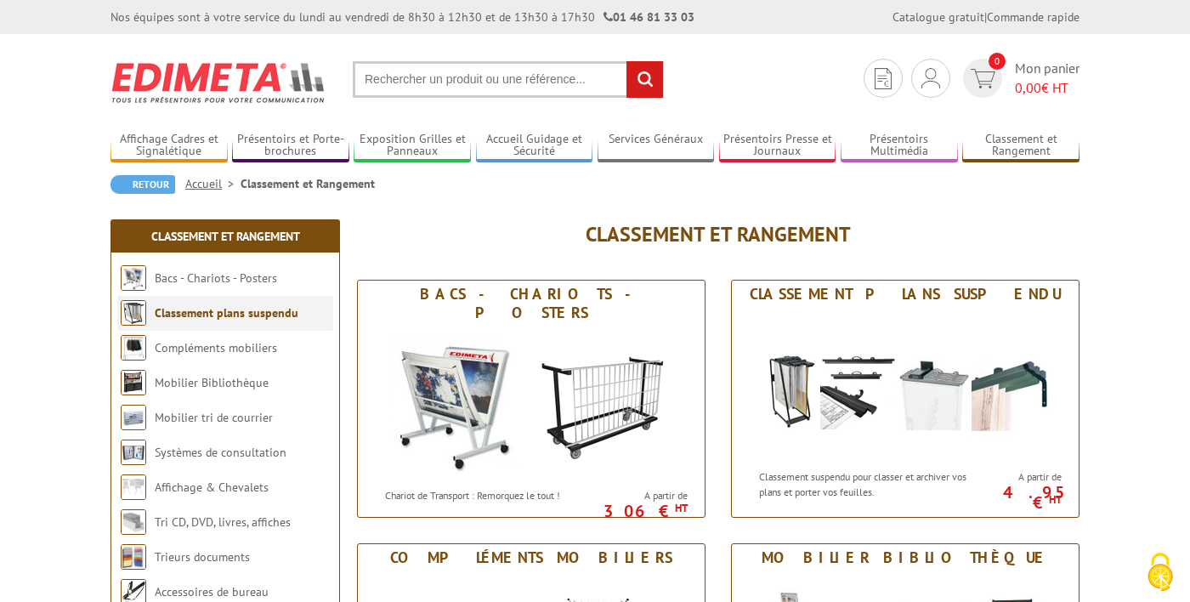
click at [261, 308] on link "Classement plans suspendu" at bounding box center [227, 312] width 144 height 15
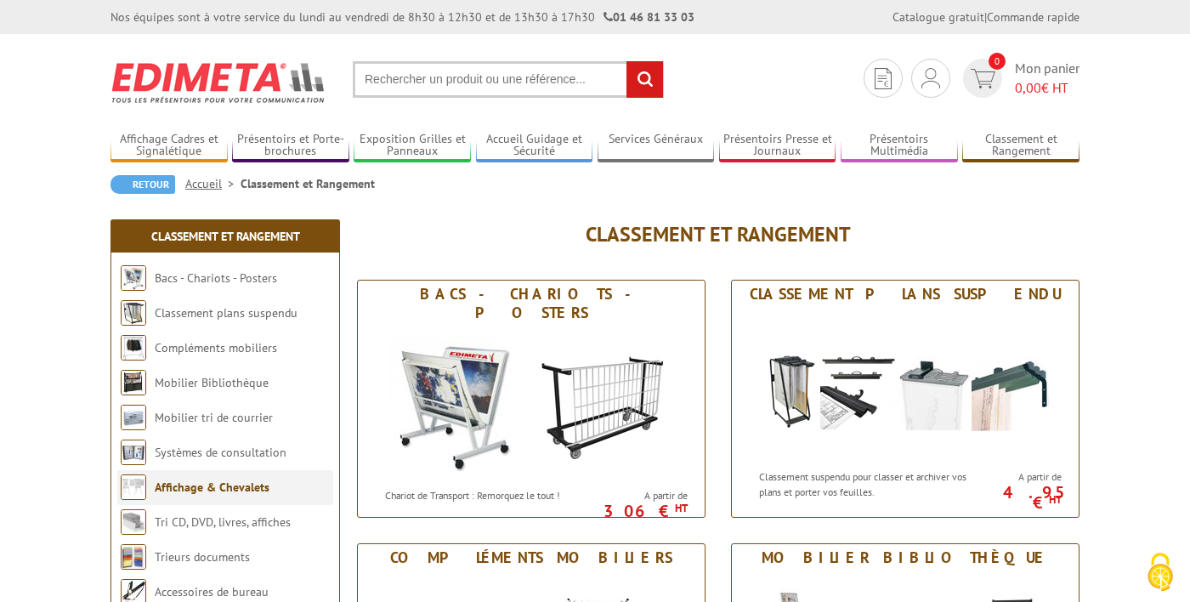
click at [243, 492] on link "Affichage & Chevalets" at bounding box center [212, 486] width 115 height 15
